Goal: Transaction & Acquisition: Download file/media

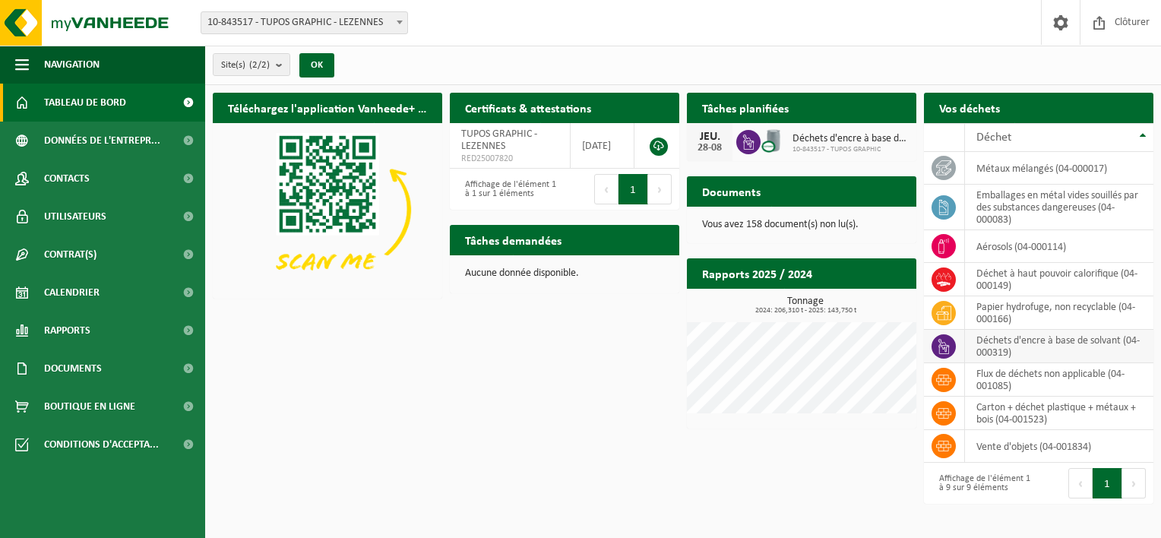
click at [941, 346] on icon at bounding box center [943, 346] width 15 height 15
click at [1079, 353] on td "déchets d'encre à base de solvant (04-000319)" at bounding box center [1059, 346] width 188 height 33
click at [948, 349] on icon at bounding box center [943, 346] width 11 height 15
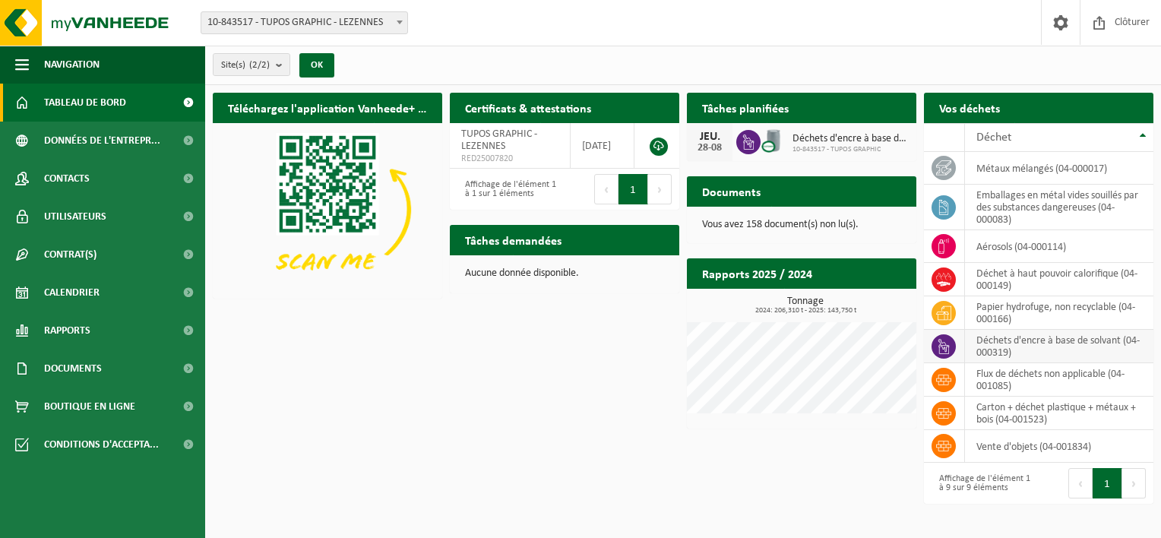
drag, startPoint x: 948, startPoint y: 349, endPoint x: 1031, endPoint y: 343, distance: 83.0
click at [1031, 343] on td "déchets d'encre à base de solvant (04-000319)" at bounding box center [1059, 346] width 188 height 33
click at [1107, 336] on td "déchets d'encre à base de solvant (04-000319)" at bounding box center [1059, 346] width 188 height 33
click at [750, 146] on icon at bounding box center [748, 141] width 15 height 15
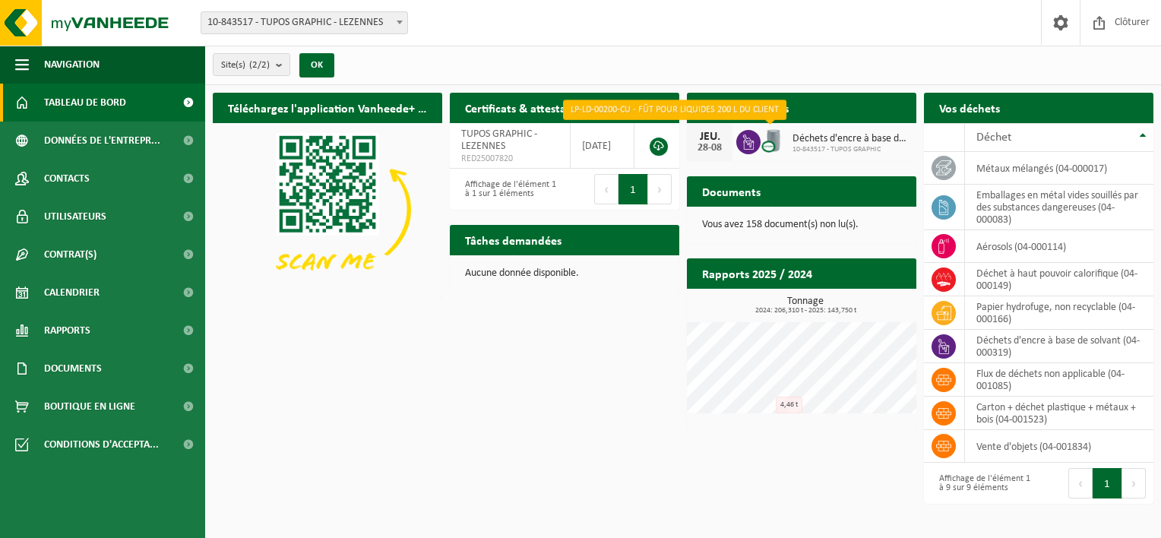
click at [763, 139] on img at bounding box center [773, 141] width 26 height 26
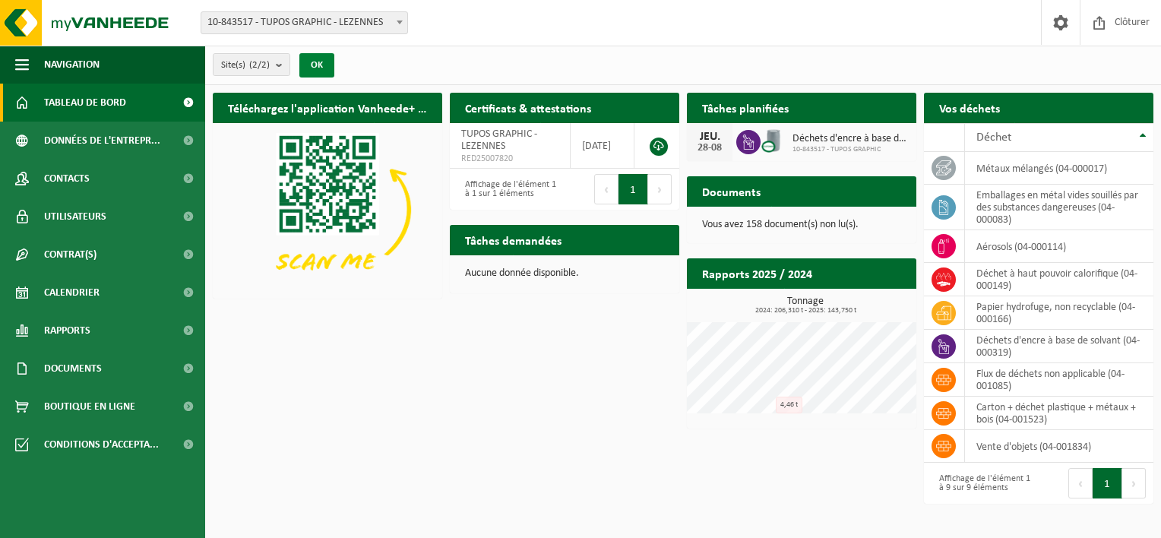
click at [329, 68] on button "OK" at bounding box center [316, 65] width 35 height 24
click at [747, 143] on icon at bounding box center [748, 141] width 15 height 15
drag, startPoint x: 747, startPoint y: 143, endPoint x: 723, endPoint y: 190, distance: 52.7
click at [723, 190] on h2 "Documents" at bounding box center [731, 191] width 89 height 30
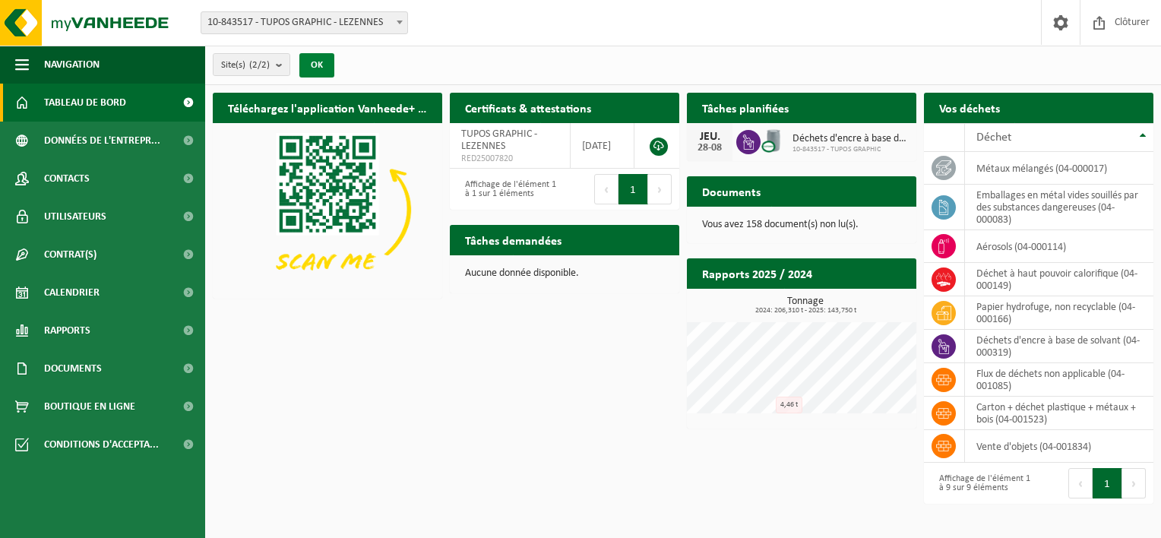
click at [314, 65] on button "OK" at bounding box center [316, 65] width 35 height 24
click at [709, 149] on div "28-08" at bounding box center [709, 148] width 30 height 11
click at [790, 111] on h2 "Tâches planifiées" at bounding box center [745, 108] width 117 height 30
click at [744, 104] on h2 "Tâches planifiées" at bounding box center [745, 108] width 117 height 30
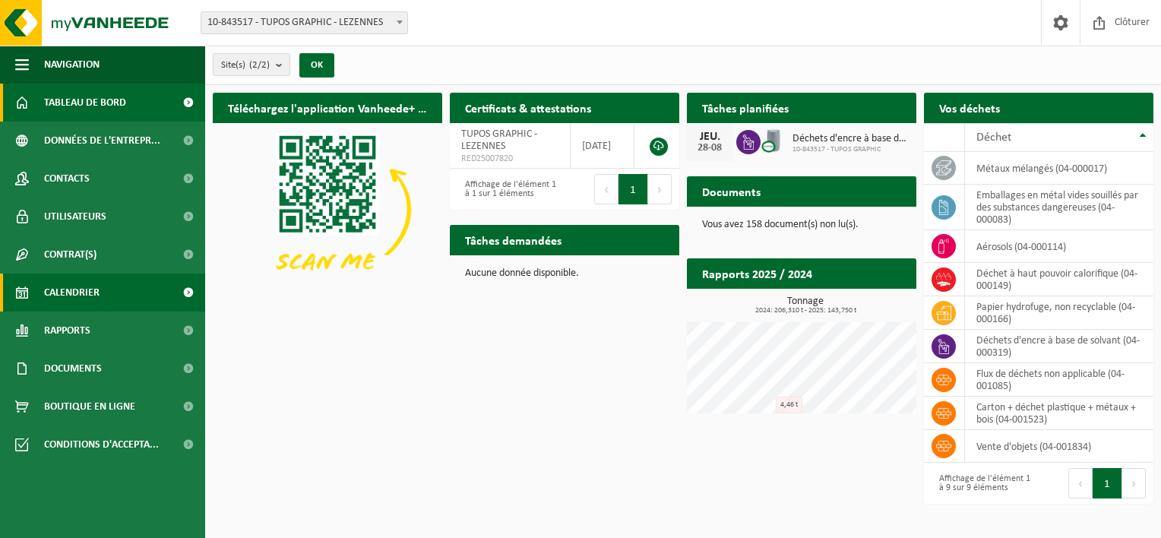
click at [94, 298] on span "Calendrier" at bounding box center [71, 292] width 55 height 38
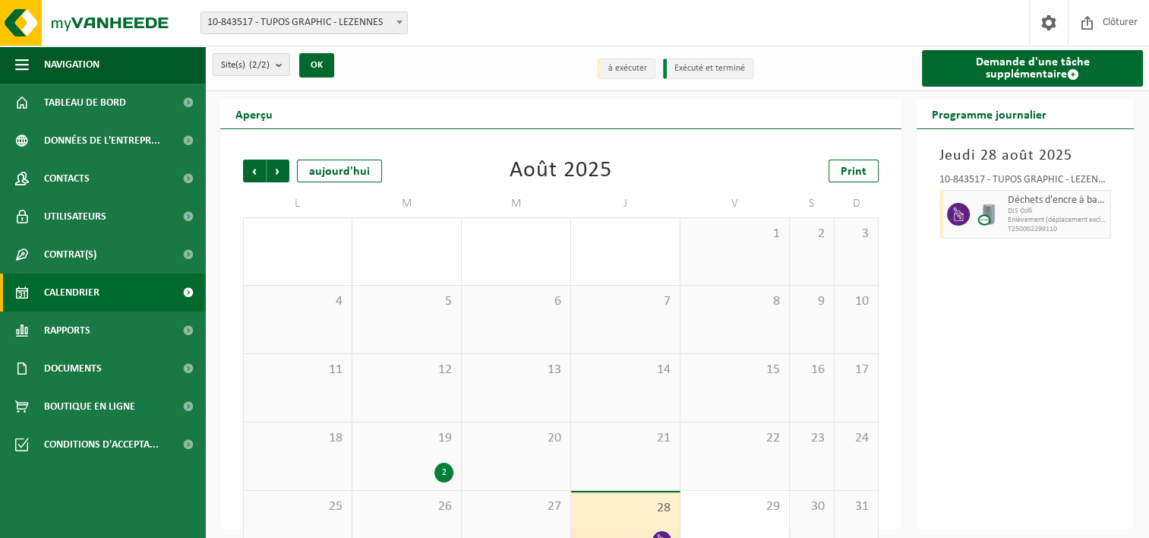
click at [960, 216] on icon at bounding box center [959, 214] width 14 height 14
click at [1079, 213] on span "DIS Colli" at bounding box center [1057, 211] width 99 height 9
click at [1056, 232] on span "T250002299110" at bounding box center [1057, 229] width 99 height 9
click at [311, 64] on button "OK" at bounding box center [316, 65] width 35 height 24
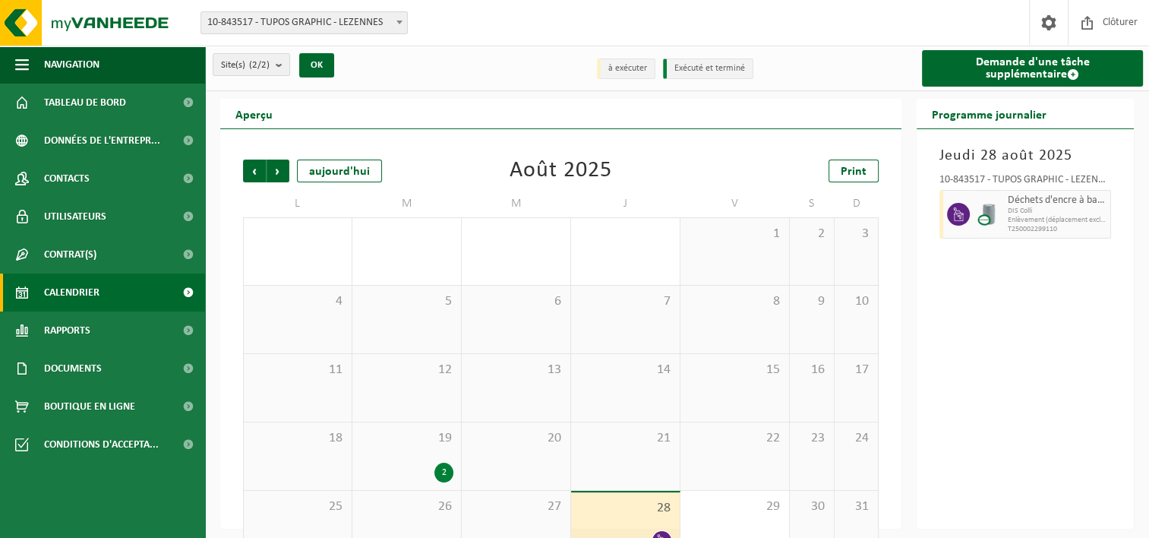
scroll to position [37, 0]
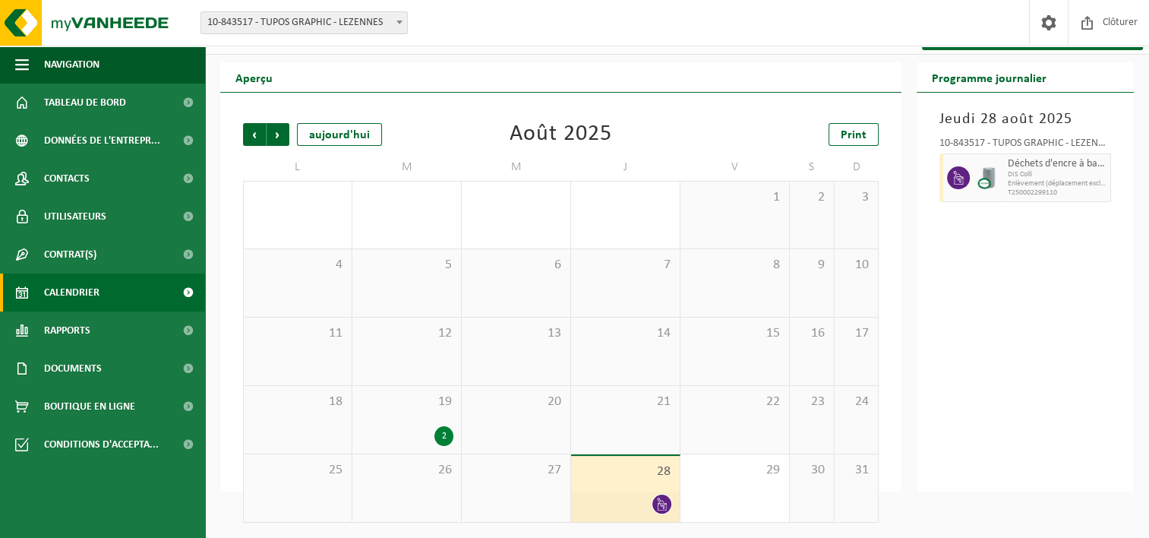
click at [665, 504] on icon at bounding box center [661, 504] width 9 height 13
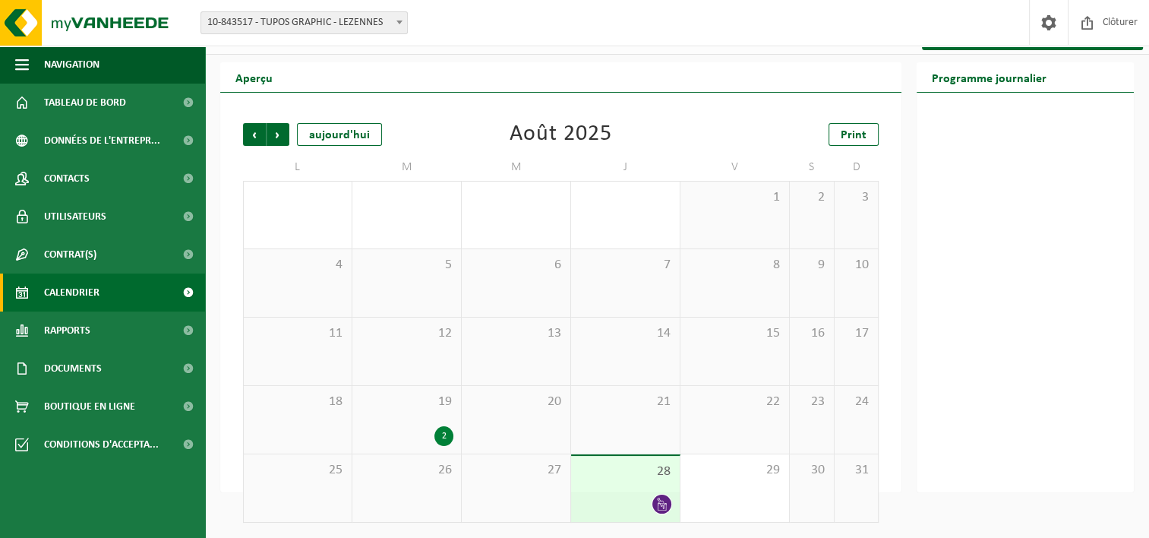
click at [653, 503] on span at bounding box center [661, 503] width 19 height 19
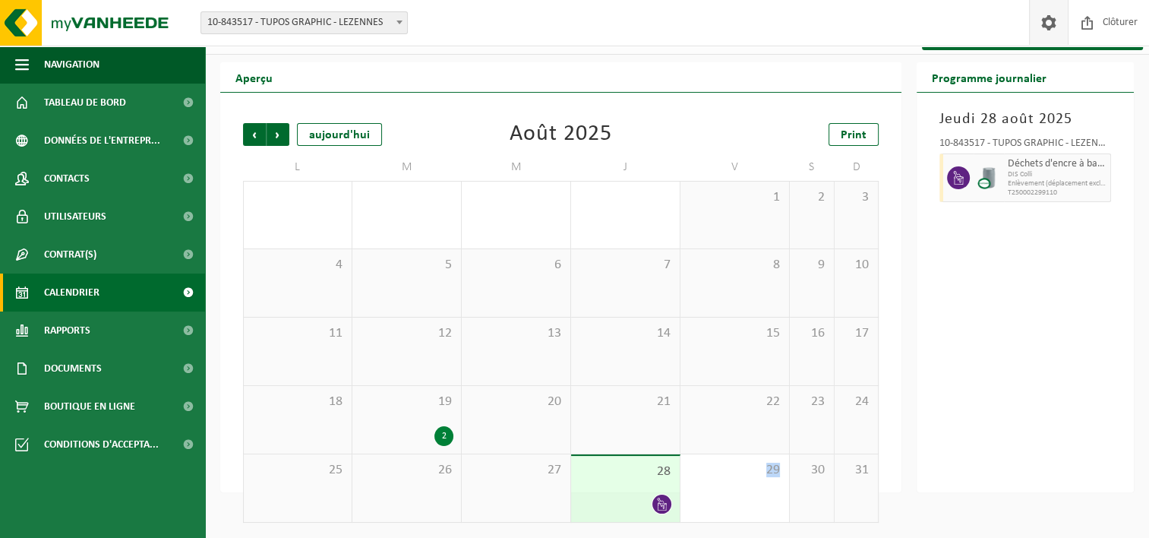
click at [1047, 23] on span at bounding box center [1049, 22] width 23 height 45
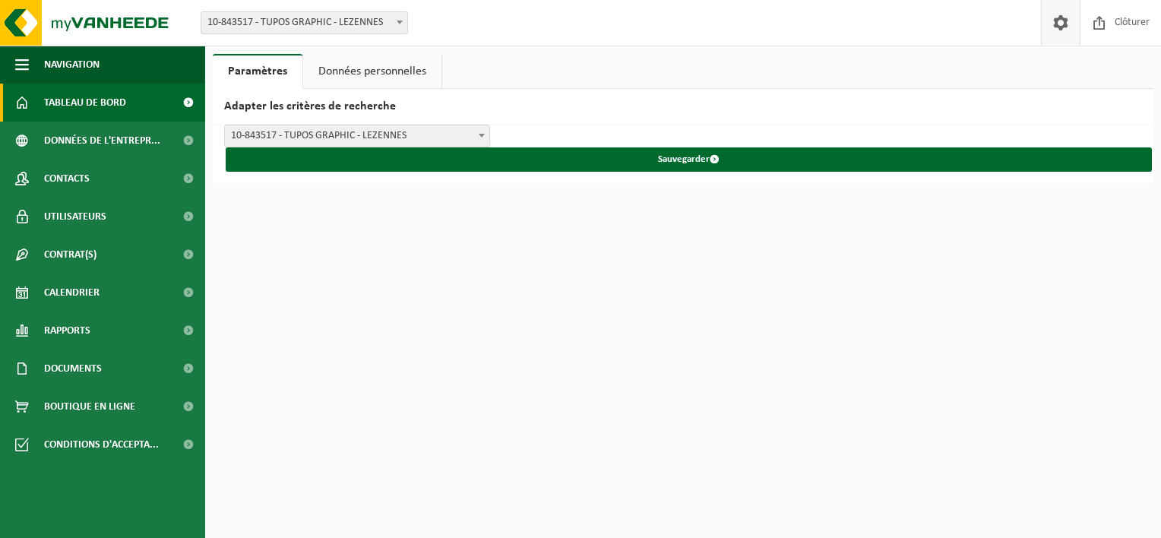
click at [67, 100] on span "Tableau de bord" at bounding box center [85, 103] width 82 height 38
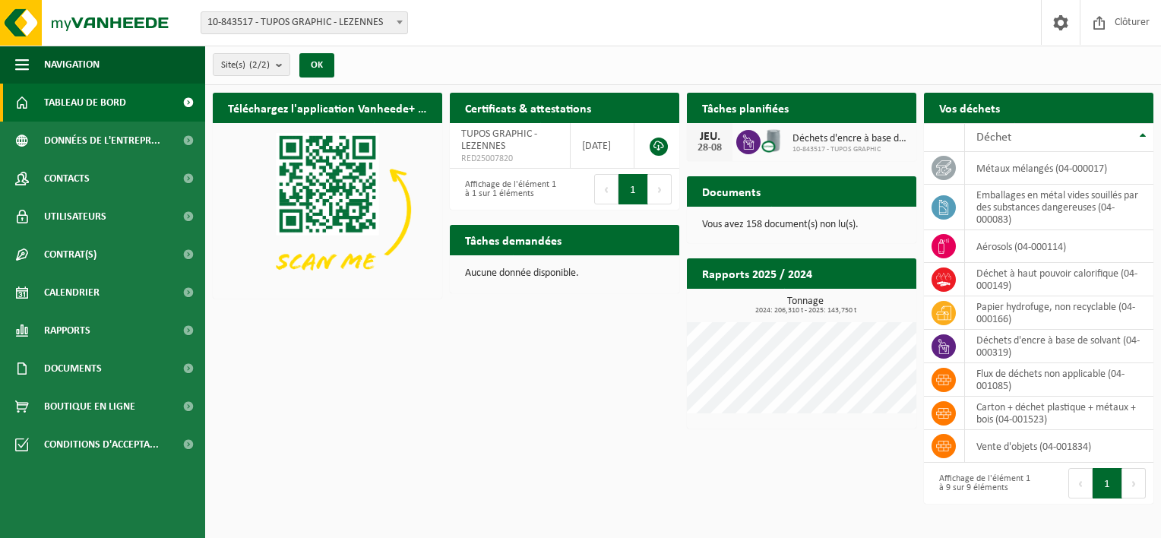
click at [757, 143] on span at bounding box center [748, 142] width 24 height 24
click at [736, 146] on div at bounding box center [748, 142] width 24 height 24
drag, startPoint x: 735, startPoint y: 146, endPoint x: 746, endPoint y: 229, distance: 84.2
click at [746, 229] on p "Vous avez 158 document(s) non lu(s)." at bounding box center [801, 225] width 199 height 11
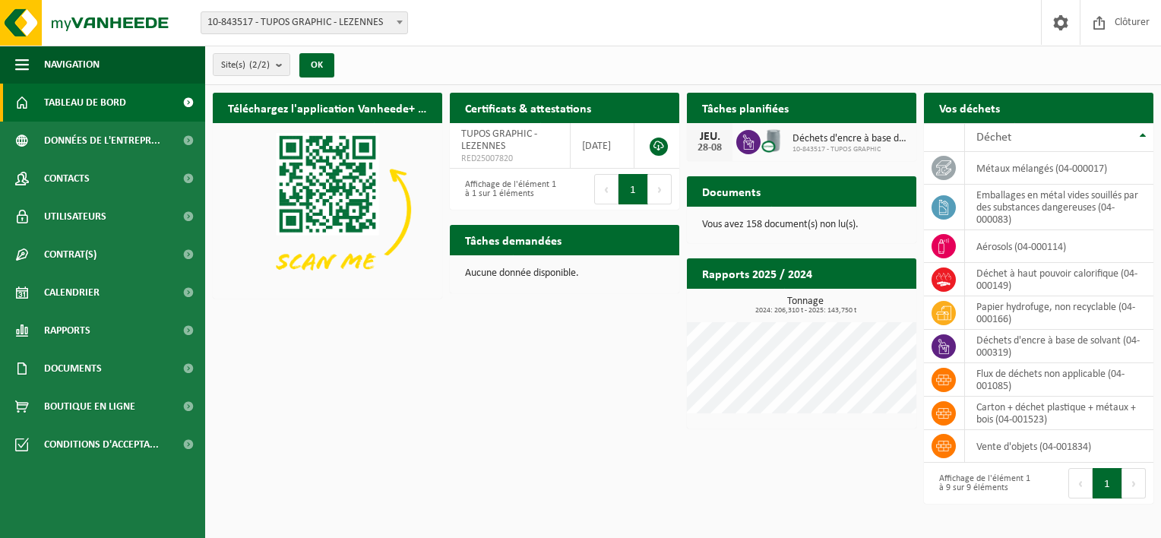
click at [716, 229] on p "Vous avez 158 document(s) non lu(s)." at bounding box center [801, 225] width 199 height 11
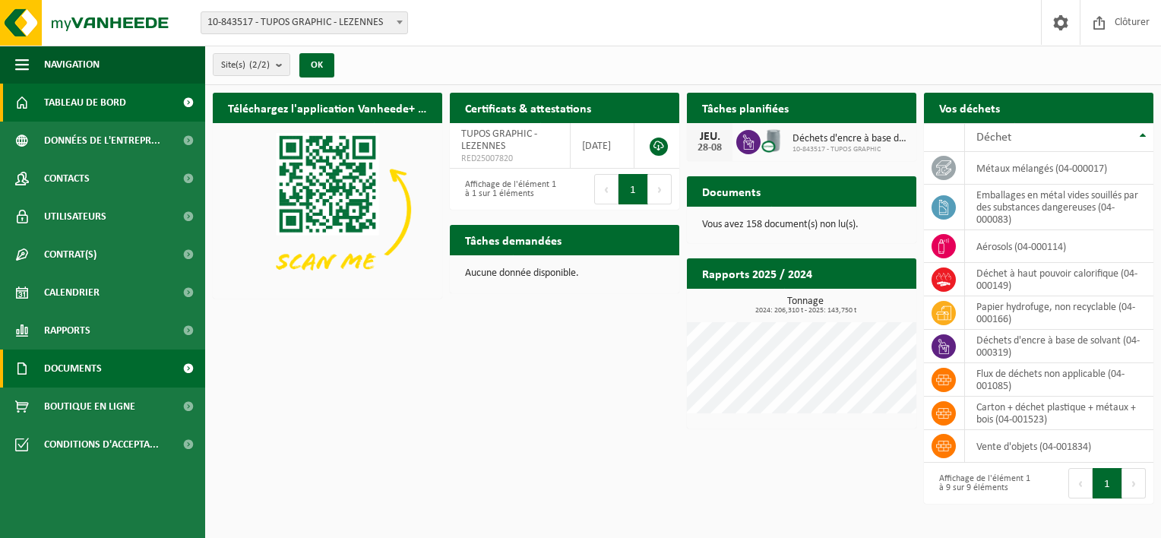
click at [48, 381] on span "Documents" at bounding box center [73, 368] width 58 height 38
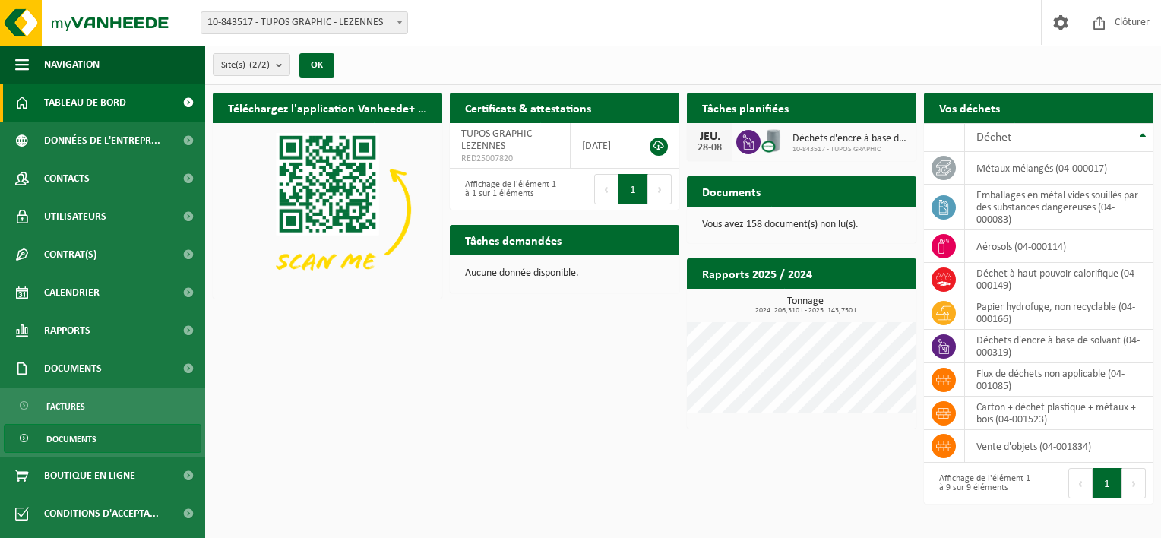
click at [82, 439] on span "Documents" at bounding box center [71, 439] width 50 height 29
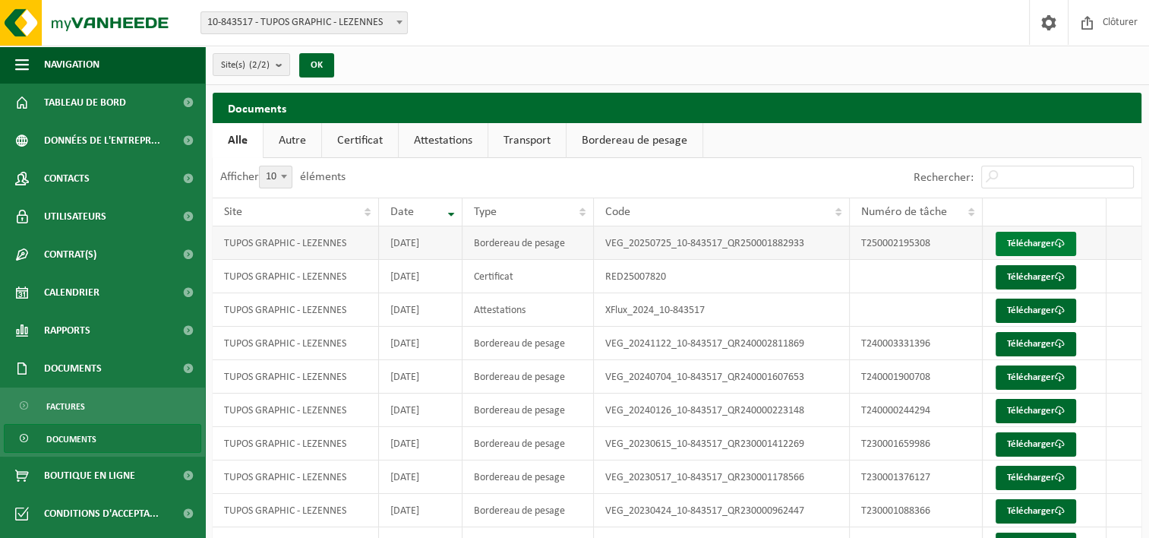
click at [1055, 239] on link "Télécharger" at bounding box center [1036, 244] width 81 height 24
click at [1050, 240] on link "Télécharger" at bounding box center [1036, 244] width 81 height 24
